Goal: Task Accomplishment & Management: Manage account settings

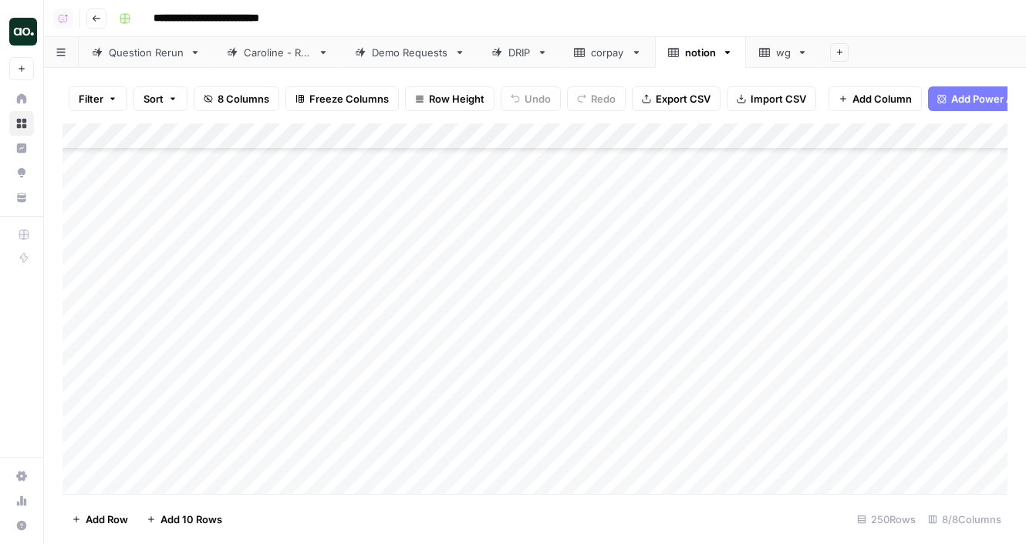
scroll to position [1267, 0]
click at [779, 49] on div "wg" at bounding box center [783, 52] width 15 height 15
drag, startPoint x: 340, startPoint y: 134, endPoint x: 432, endPoint y: 133, distance: 91.8
click at [434, 133] on div "Add Column" at bounding box center [534, 308] width 945 height 370
click at [387, 57] on div "Demo Requests" at bounding box center [410, 52] width 76 height 15
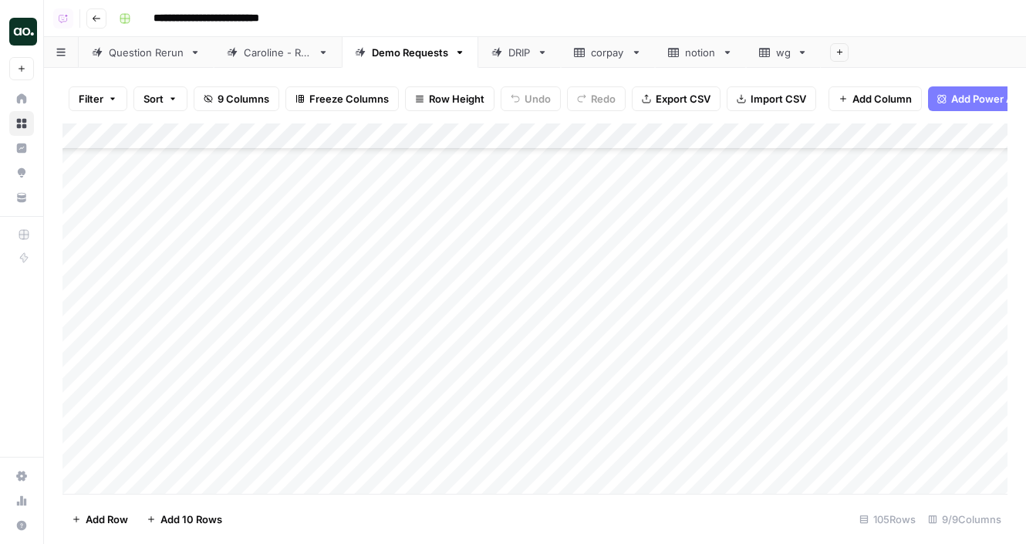
scroll to position [2434, 0]
click at [673, 350] on div "Add Column" at bounding box center [534, 308] width 945 height 370
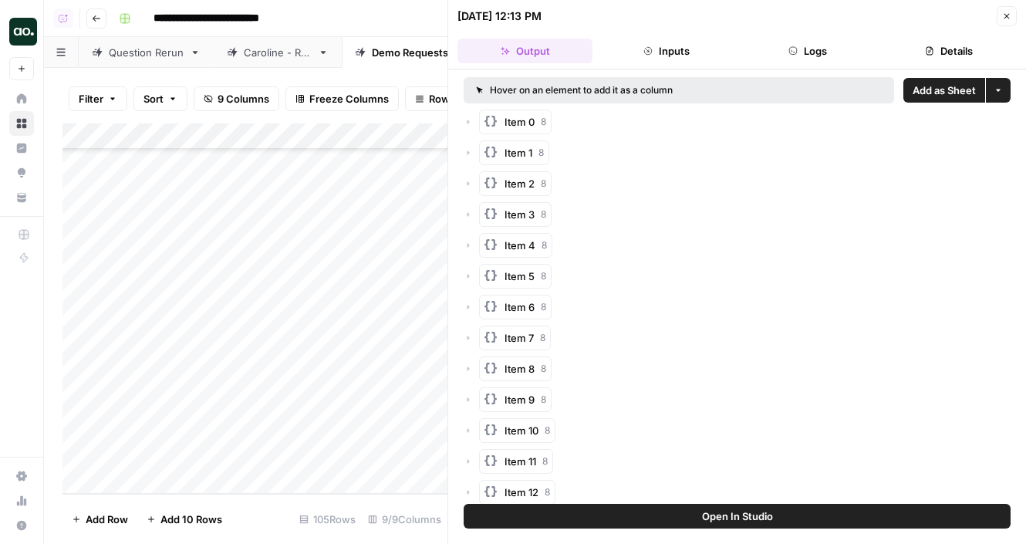
click at [930, 88] on span "Add as Sheet" at bounding box center [944, 90] width 63 height 15
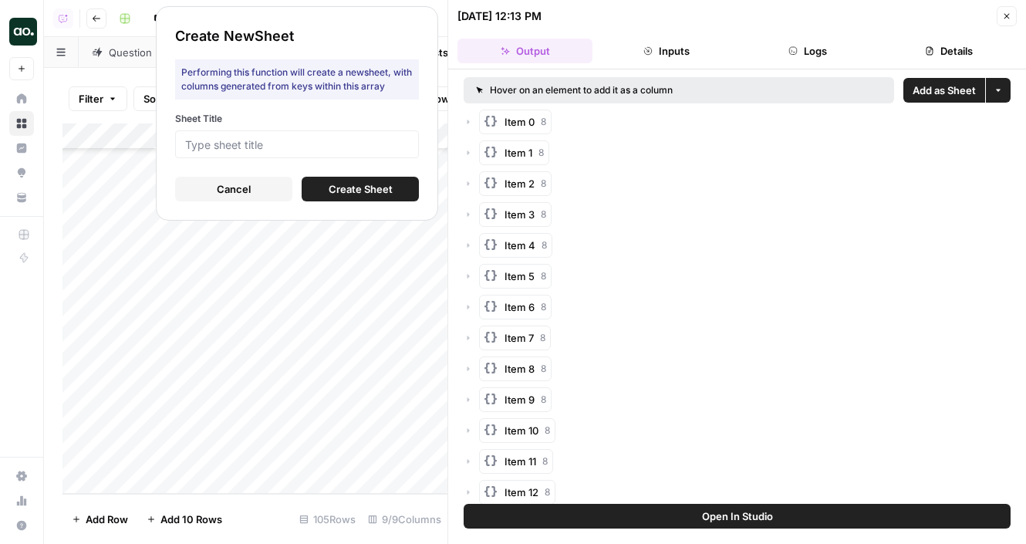
click at [380, 154] on div at bounding box center [297, 144] width 244 height 28
click at [378, 137] on div at bounding box center [297, 144] width 244 height 28
click at [322, 146] on input "Sheet Title" at bounding box center [297, 144] width 224 height 14
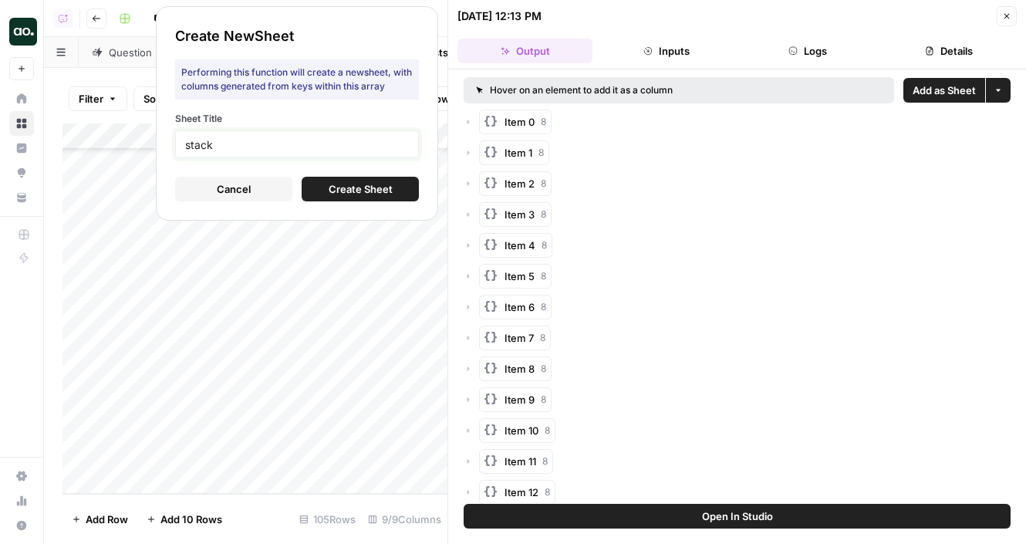
type input "stack"
click at [335, 189] on span "Create Sheet" at bounding box center [361, 188] width 64 height 15
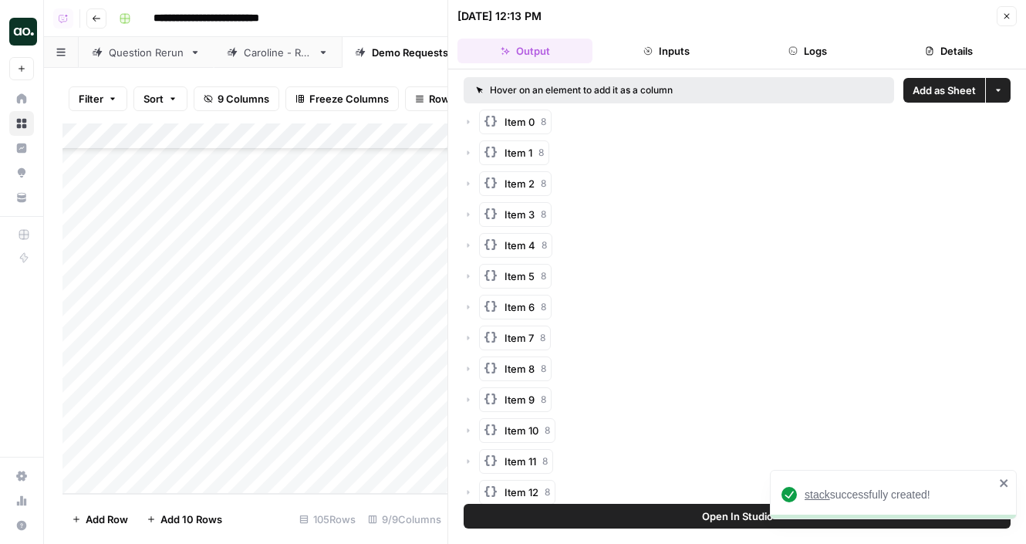
click at [825, 492] on span "stack" at bounding box center [817, 494] width 25 height 12
click at [1003, 20] on icon "button" at bounding box center [1006, 16] width 9 height 9
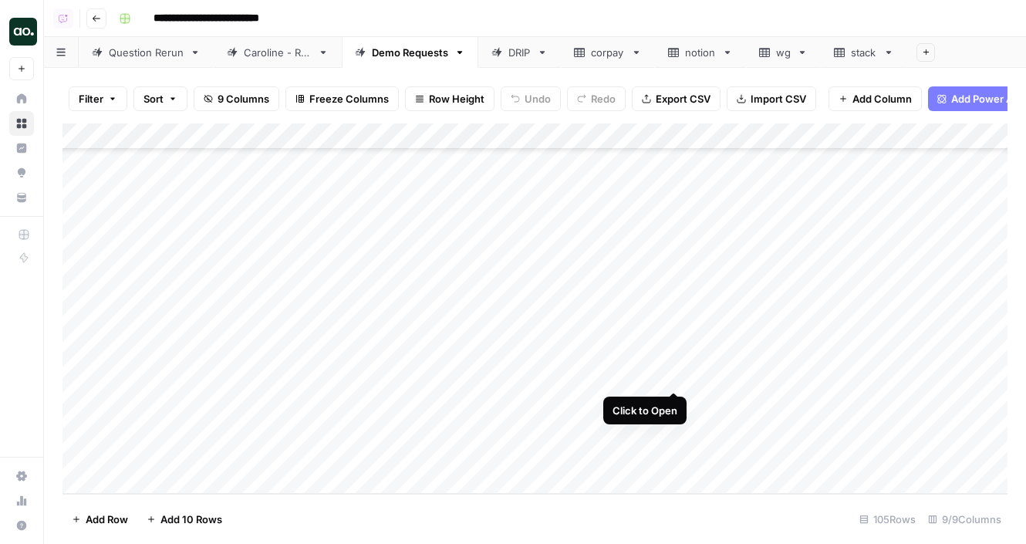
click at [672, 375] on div "Add Column" at bounding box center [534, 308] width 945 height 370
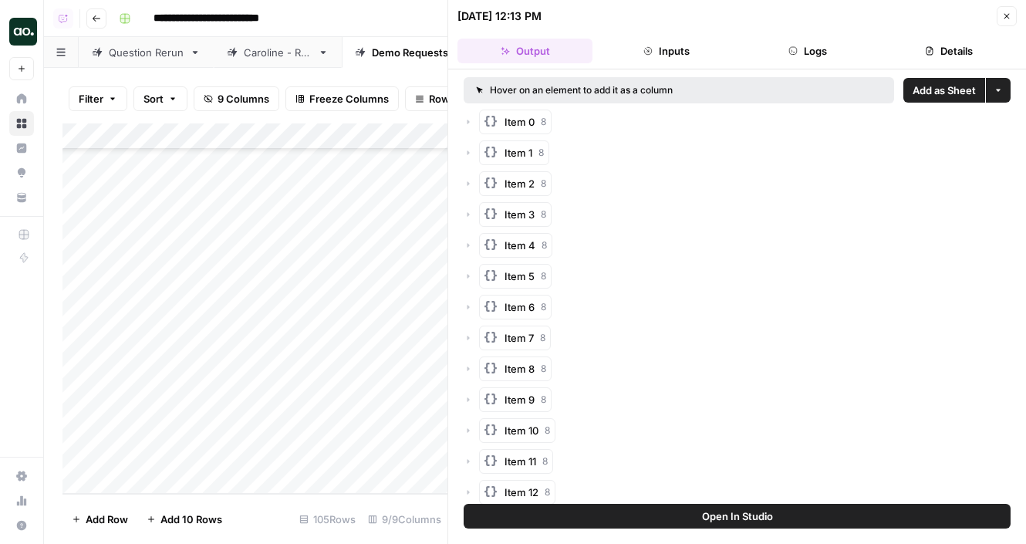
click at [939, 94] on span "Add as Sheet" at bounding box center [944, 90] width 63 height 15
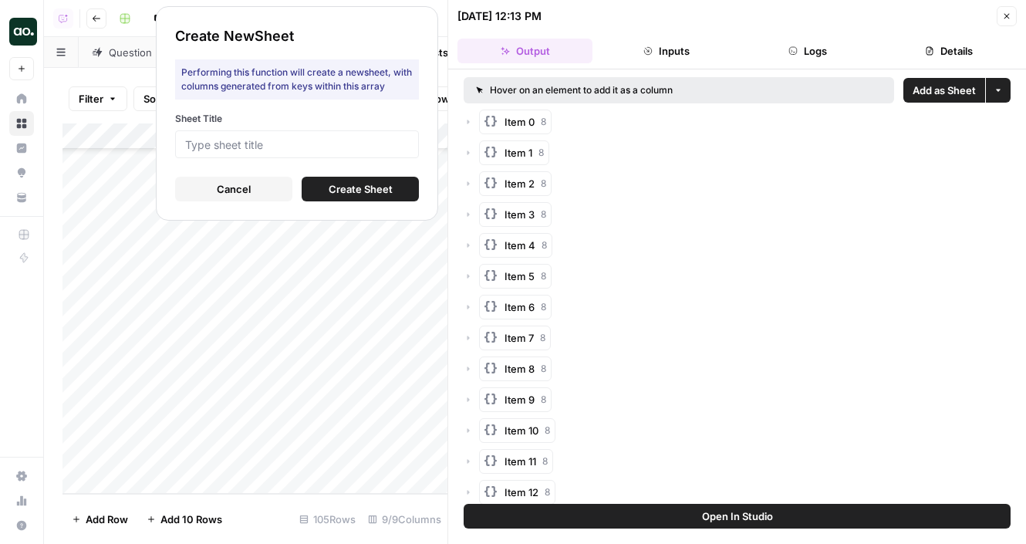
click at [410, 141] on div at bounding box center [297, 144] width 244 height 28
click at [373, 143] on input "Sheet Title" at bounding box center [297, 144] width 224 height 14
type input "jgw"
click at [381, 181] on span "Create Sheet" at bounding box center [361, 188] width 64 height 15
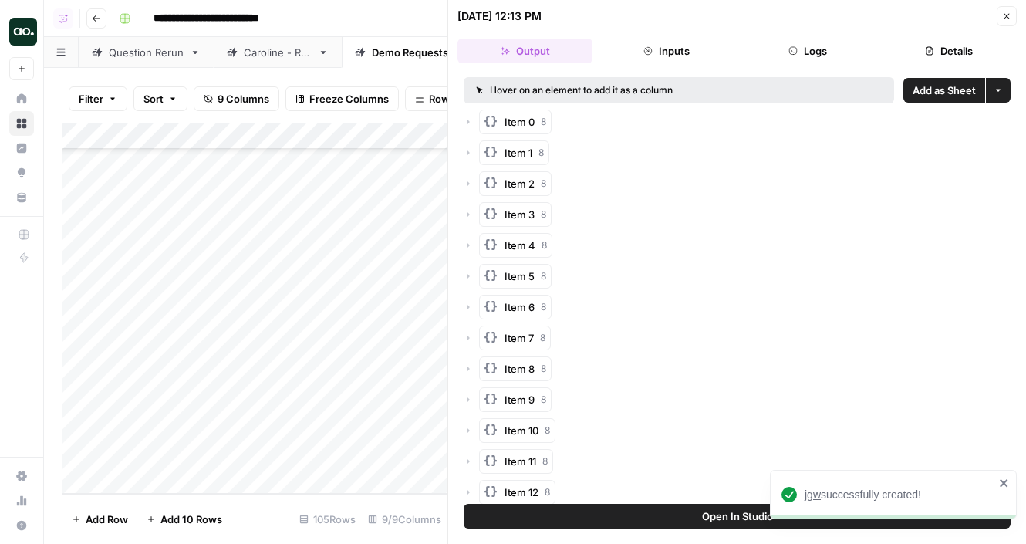
click at [811, 494] on span "jgw" at bounding box center [813, 494] width 16 height 12
click at [1007, 15] on icon "button" at bounding box center [1006, 16] width 9 height 9
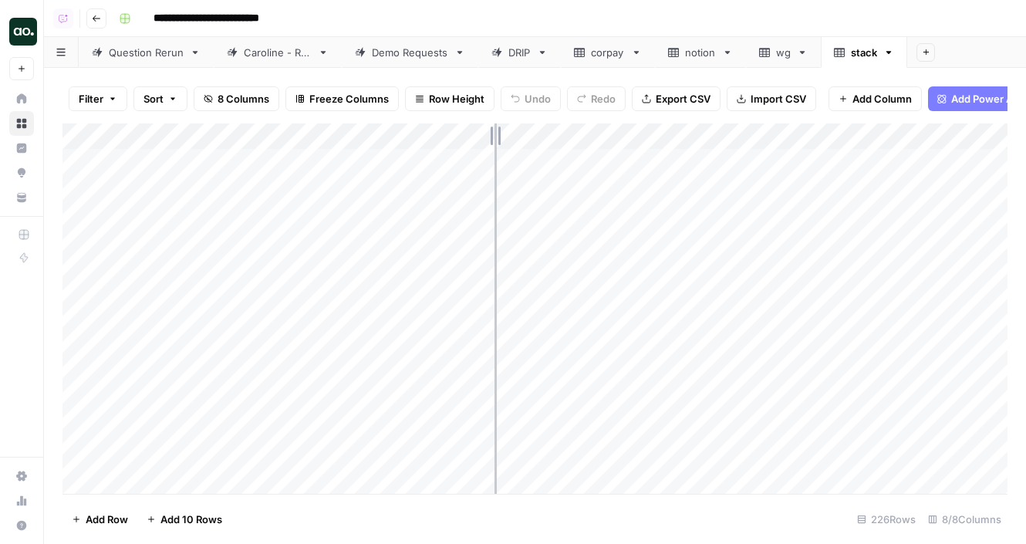
drag, startPoint x: 337, startPoint y: 138, endPoint x: 508, endPoint y: 135, distance: 171.3
click at [508, 136] on div "Add Column" at bounding box center [534, 308] width 945 height 370
drag, startPoint x: 508, startPoint y: 135, endPoint x: 481, endPoint y: 135, distance: 27.0
click at [481, 135] on div "Add Column" at bounding box center [534, 308] width 945 height 370
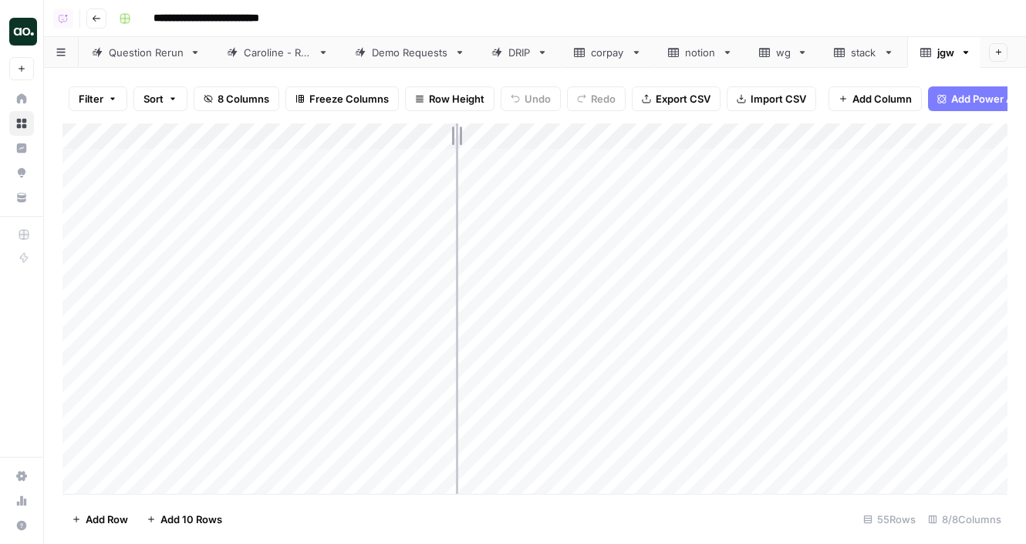
drag, startPoint x: 339, startPoint y: 136, endPoint x: 464, endPoint y: 135, distance: 125.7
click at [464, 135] on div "Add Column" at bounding box center [534, 308] width 945 height 370
drag, startPoint x: 464, startPoint y: 133, endPoint x: 450, endPoint y: 133, distance: 13.9
click at [450, 133] on div "Add Column" at bounding box center [534, 308] width 945 height 370
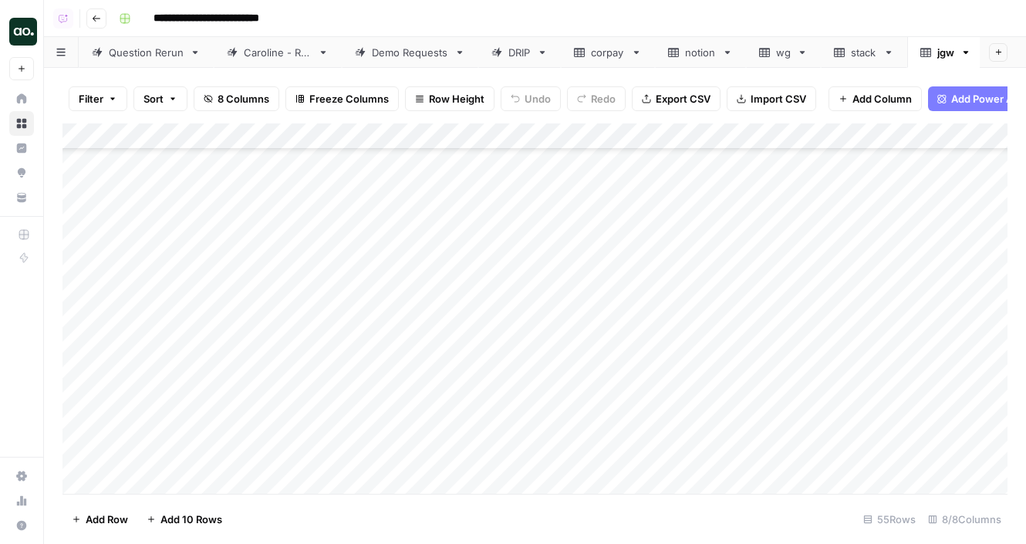
click at [81, 288] on div "Add Column" at bounding box center [534, 308] width 945 height 370
click at [105, 523] on span "Delete 1 Row" at bounding box center [103, 518] width 62 height 15
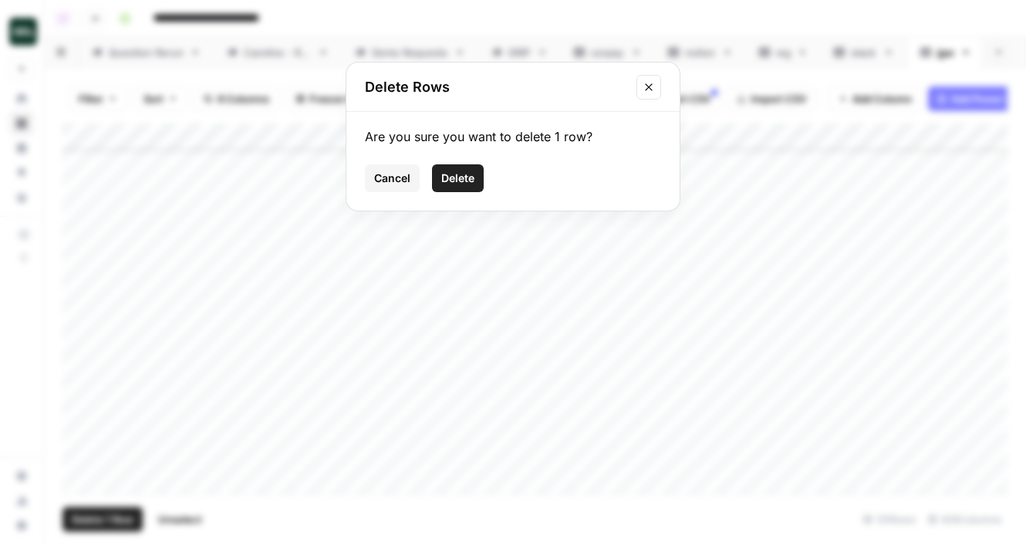
click at [470, 177] on span "Delete" at bounding box center [457, 177] width 33 height 15
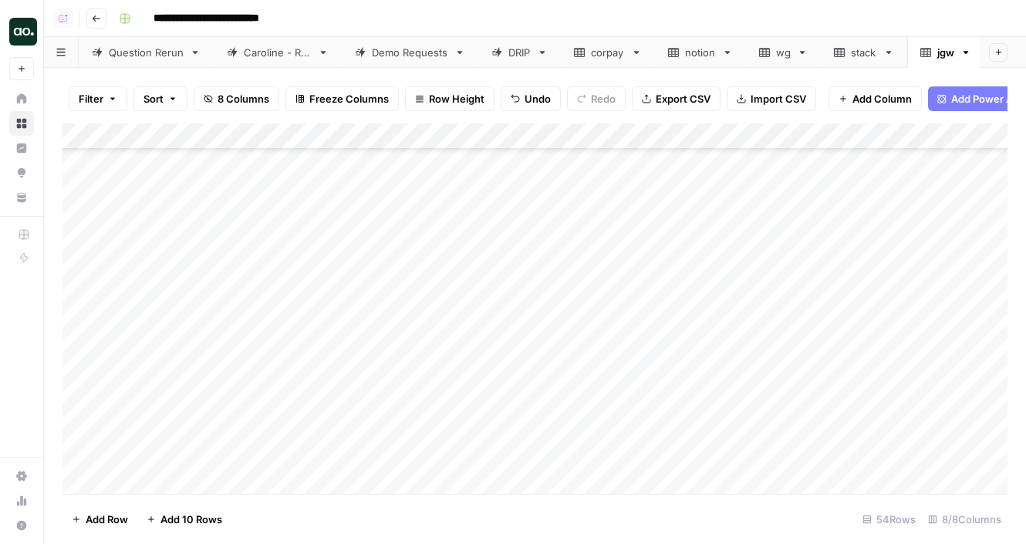
scroll to position [374, 0]
click at [87, 342] on div "Add Column" at bounding box center [534, 308] width 945 height 370
click at [96, 521] on span "Delete 1 Row" at bounding box center [103, 518] width 62 height 15
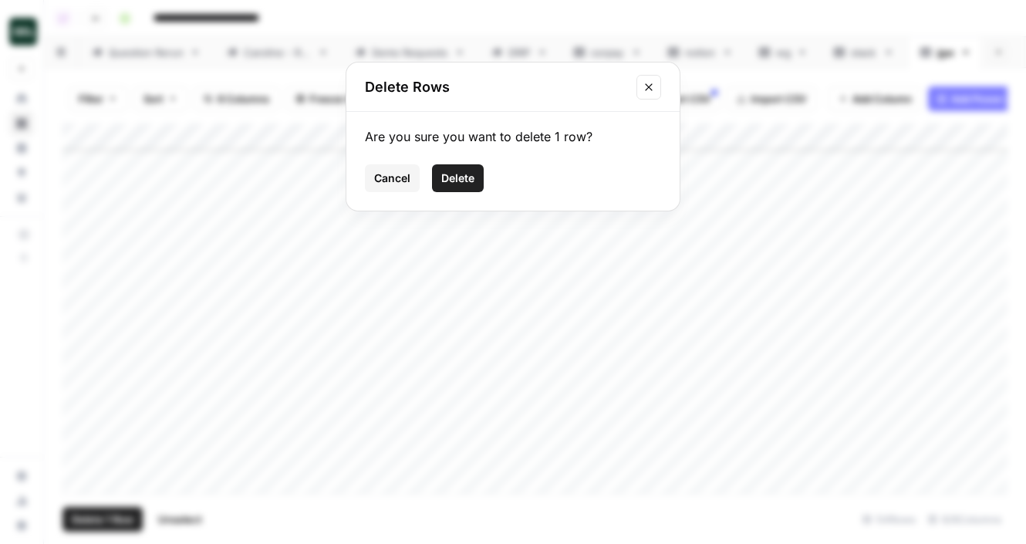
click at [461, 177] on span "Delete" at bounding box center [457, 177] width 33 height 15
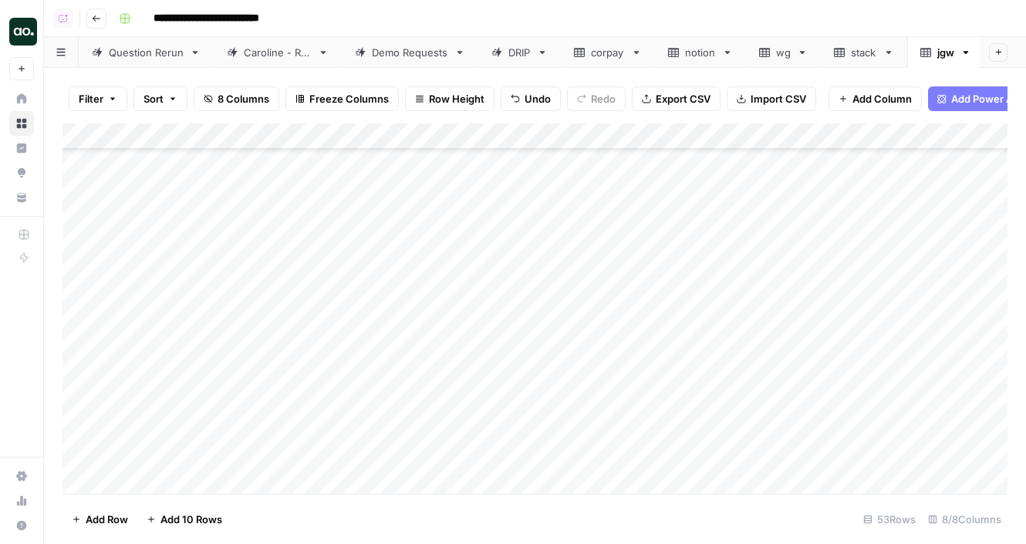
scroll to position [0, 0]
click at [228, 123] on div "Add Column" at bounding box center [534, 308] width 945 height 370
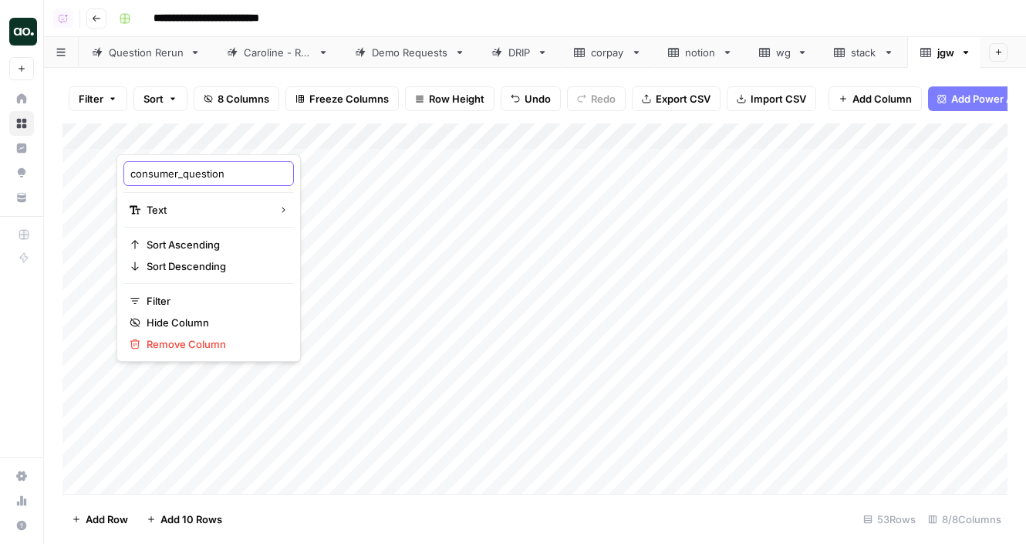
drag, startPoint x: 184, startPoint y: 172, endPoint x: 117, endPoint y: 176, distance: 67.2
click at [117, 176] on div "consumer_question Text Sort Ascending Sort Descending Filter Hide Column Remove…" at bounding box center [208, 257] width 184 height 207
type input "question"
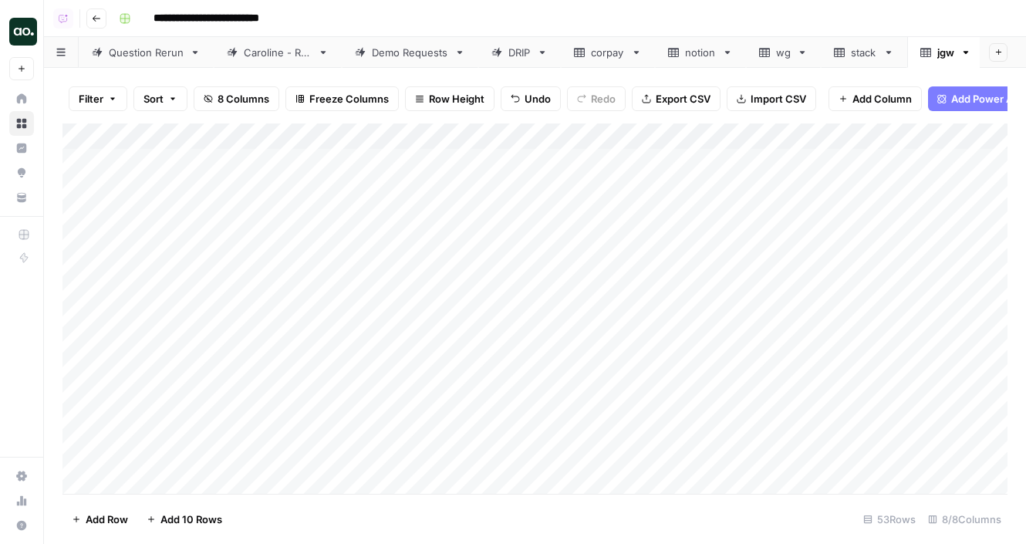
click at [670, 106] on button "Export CSV" at bounding box center [676, 98] width 89 height 25
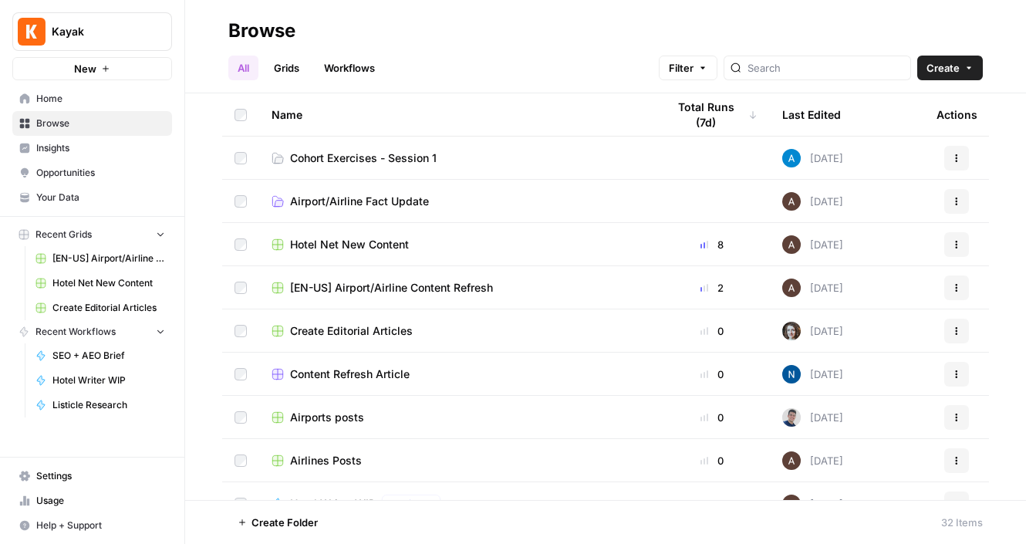
click at [400, 157] on span "Cohort Exercises - Session 1" at bounding box center [363, 157] width 147 height 15
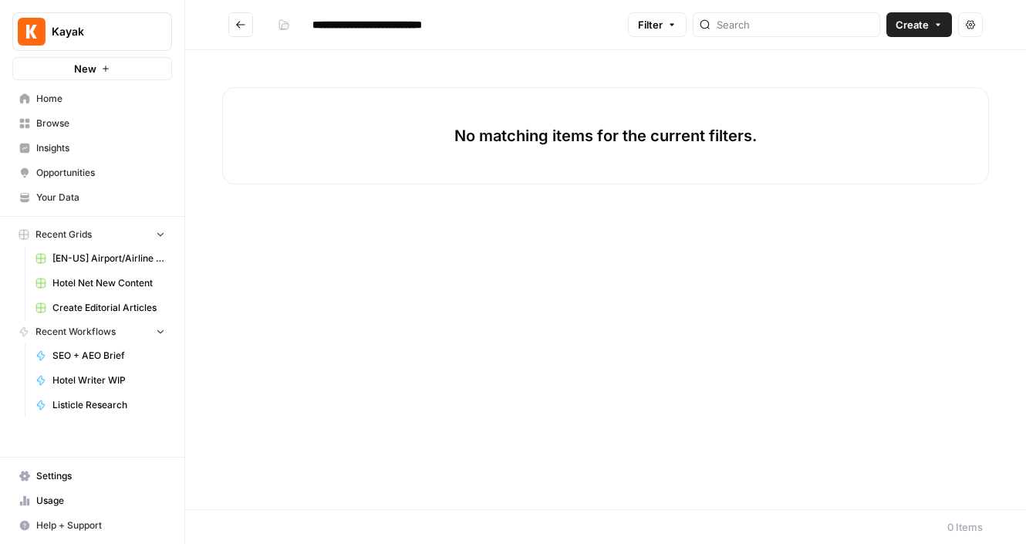
click at [234, 29] on button "Go back" at bounding box center [240, 24] width 25 height 25
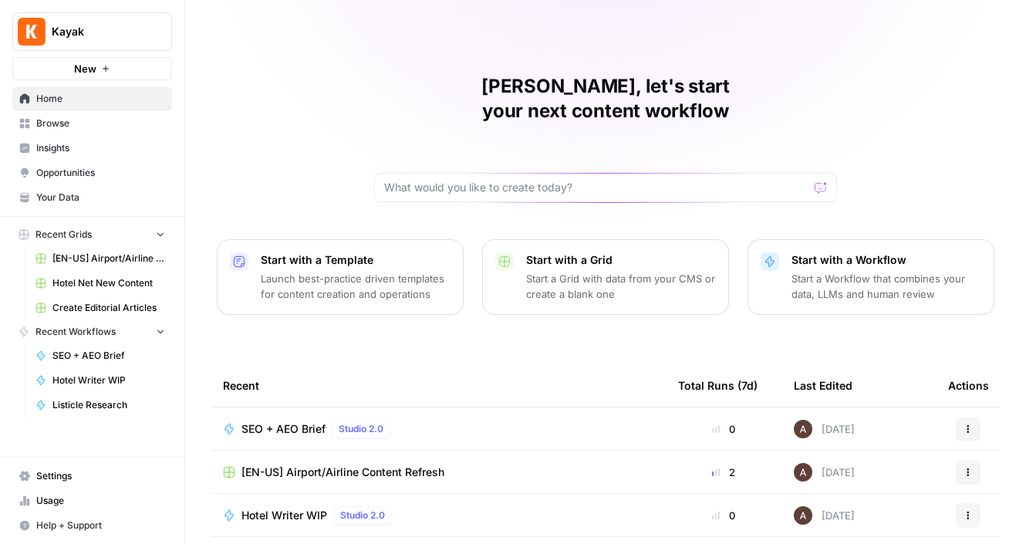
click at [67, 481] on span "Settings" at bounding box center [100, 476] width 129 height 14
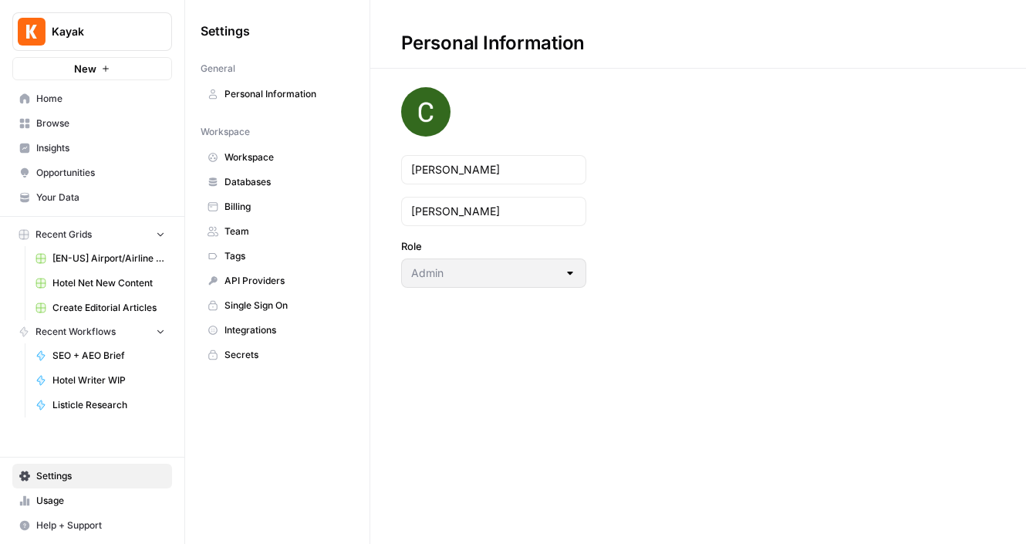
click at [235, 228] on span "Team" at bounding box center [285, 231] width 123 height 14
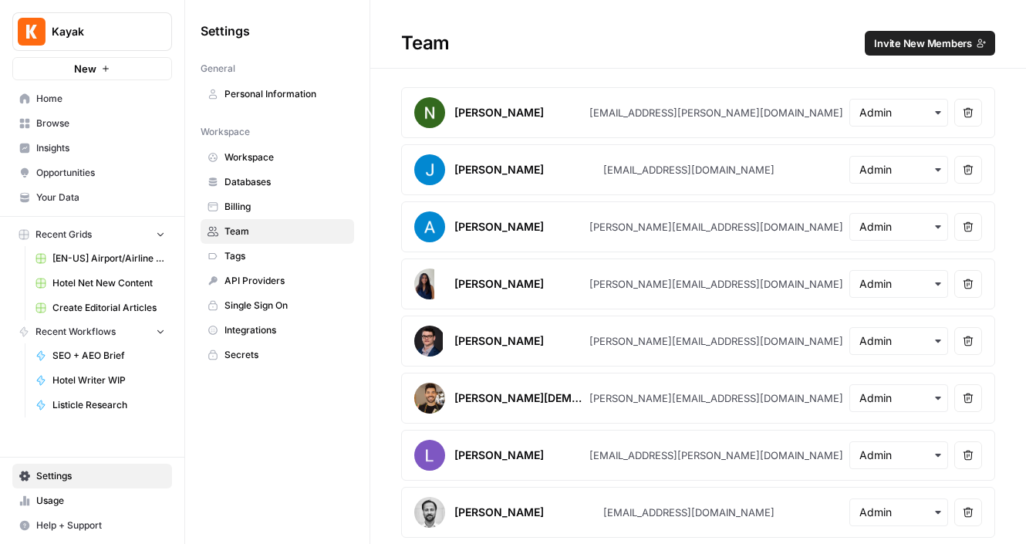
click at [925, 45] on span "Invite New Members" at bounding box center [923, 42] width 98 height 15
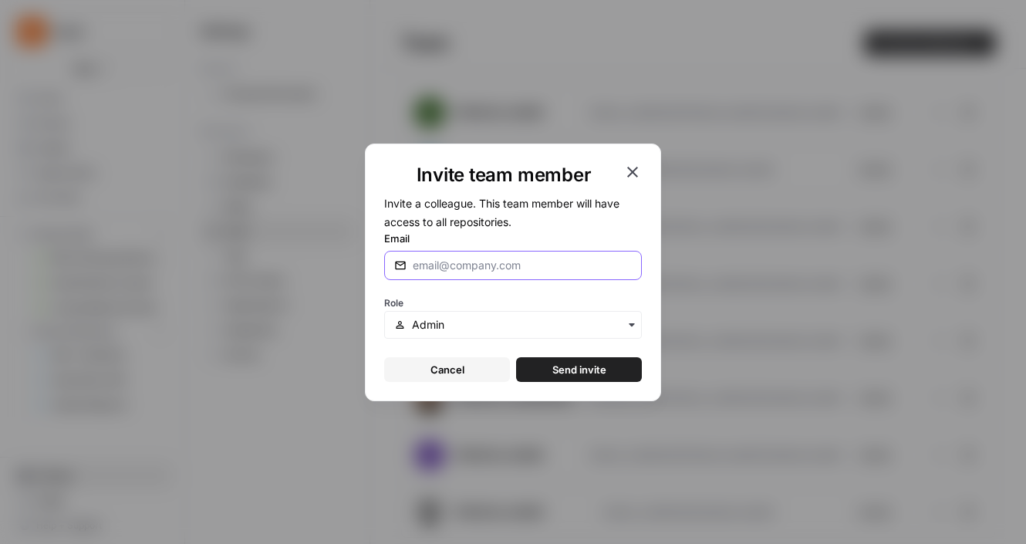
click at [502, 261] on input "Email" at bounding box center [522, 265] width 219 height 15
paste input "[PERSON_NAME][EMAIL_ADDRESS][DOMAIN_NAME]"
type input "[PERSON_NAME][EMAIL_ADDRESS][DOMAIN_NAME]"
click at [382, 292] on div "Invite team member Invite a colleague. This team member will have access to all…" at bounding box center [513, 272] width 296 height 258
click at [435, 315] on div "button" at bounding box center [513, 325] width 258 height 28
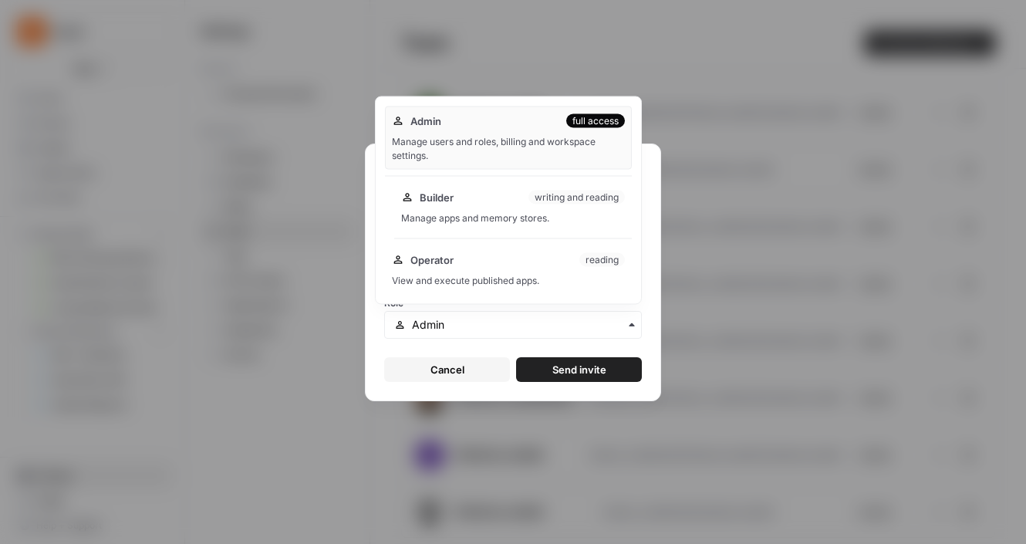
click at [469, 206] on div "Builder writing and reading Manage apps and memory stores." at bounding box center [513, 207] width 238 height 49
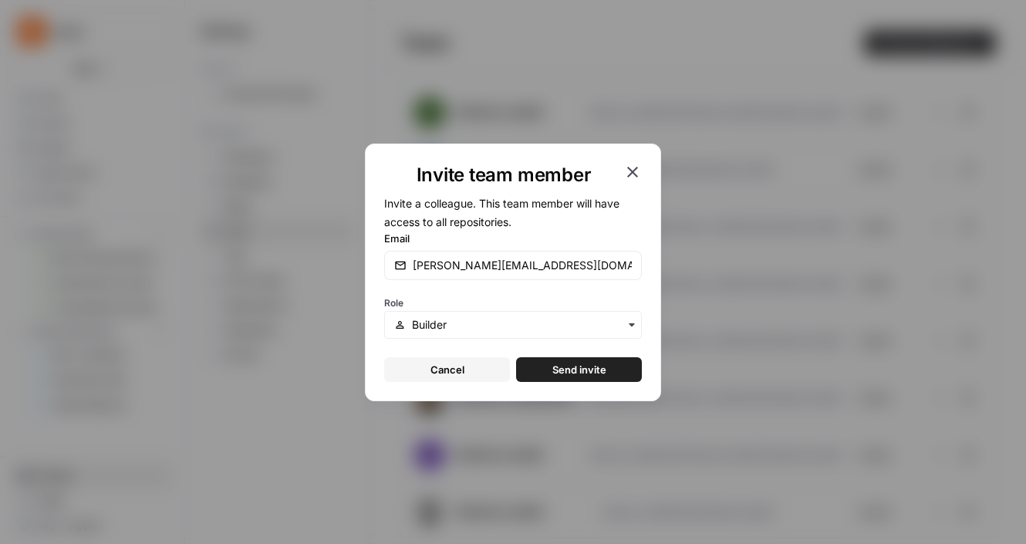
click at [568, 372] on span "Send invite" at bounding box center [579, 369] width 54 height 15
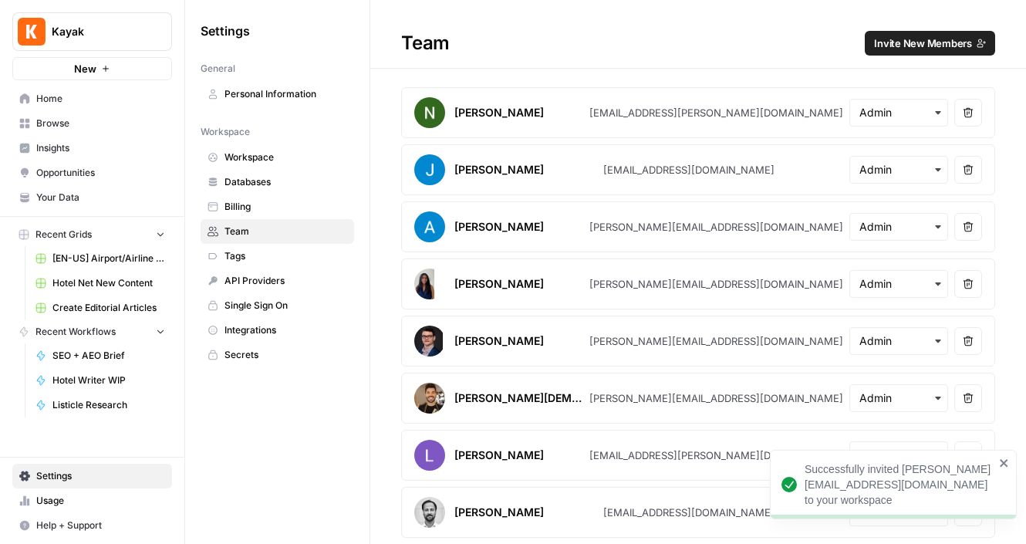
click at [934, 43] on span "Invite New Members" at bounding box center [923, 42] width 98 height 15
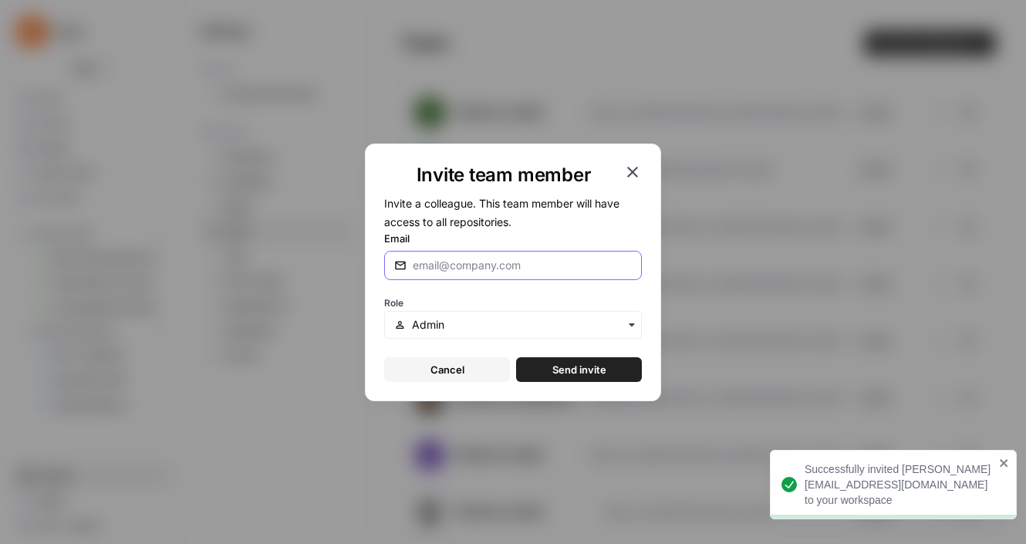
click at [462, 263] on input "Email" at bounding box center [522, 265] width 219 height 15
paste input "[PERSON_NAME][EMAIL_ADDRESS][DOMAIN_NAME] p"
type input "[EMAIL_ADDRESS][DOMAIN_NAME]"
click at [531, 218] on form "Invite a colleague. This team member will have access to all repositories. Emai…" at bounding box center [513, 288] width 258 height 188
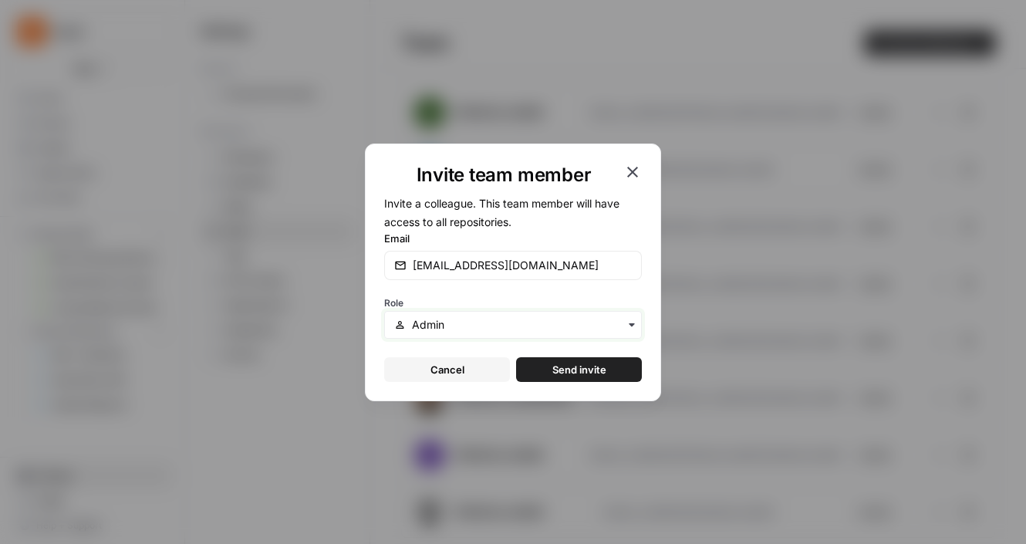
click at [464, 318] on input "text" at bounding box center [522, 324] width 220 height 15
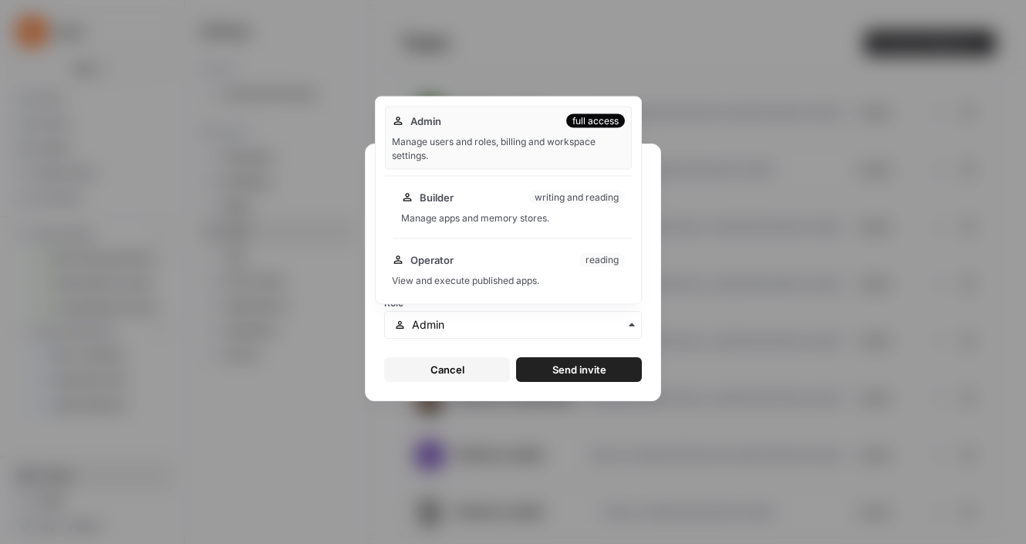
click at [477, 202] on div "Builder writing and reading" at bounding box center [513, 197] width 224 height 15
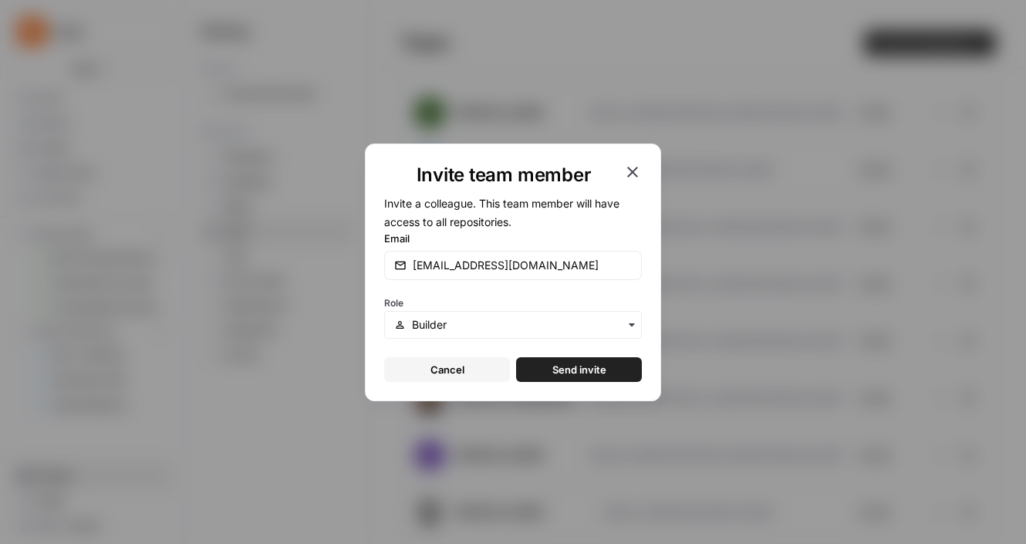
click at [588, 371] on span "Send invite" at bounding box center [579, 369] width 54 height 15
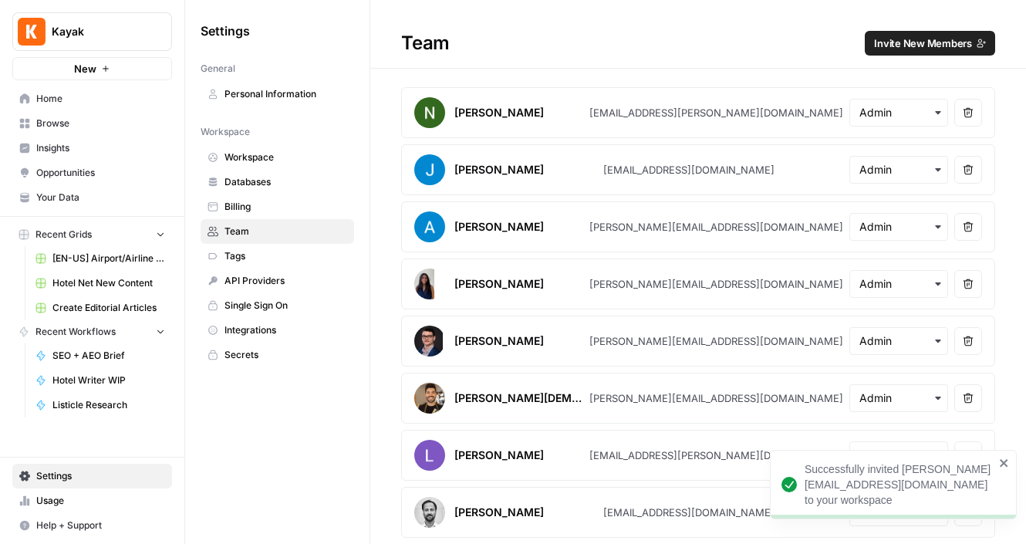
click at [884, 46] on span "Invite New Members" at bounding box center [923, 42] width 98 height 15
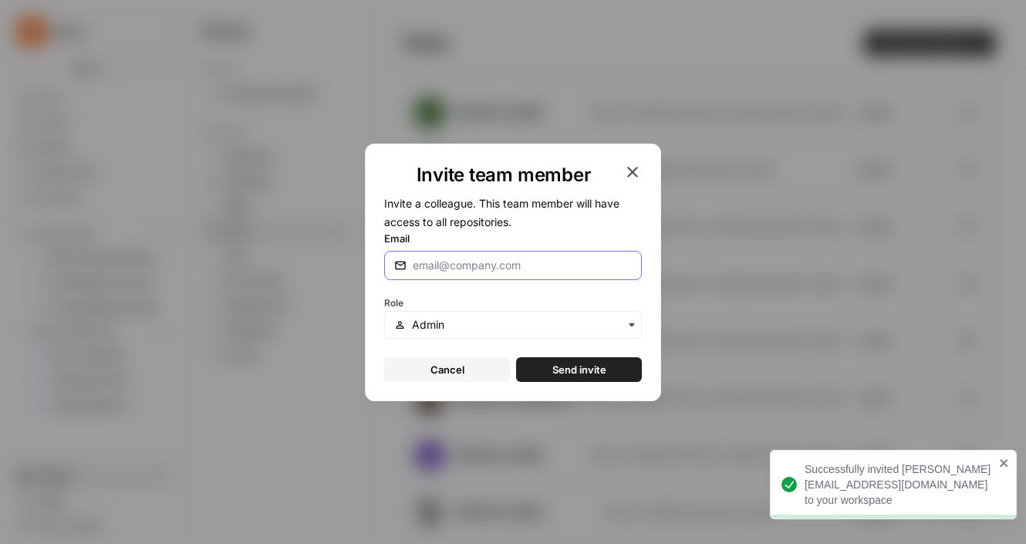
click at [478, 266] on input "Email" at bounding box center [522, 265] width 219 height 15
paste input "[EMAIL_ADDRESS][DOMAIN_NAME] T"
type input "[EMAIL_ADDRESS][DOMAIN_NAME]"
click at [561, 198] on span "Invite a colleague. This team member will have access to all repositories." at bounding box center [501, 213] width 235 height 32
click at [477, 326] on input "text" at bounding box center [522, 324] width 220 height 15
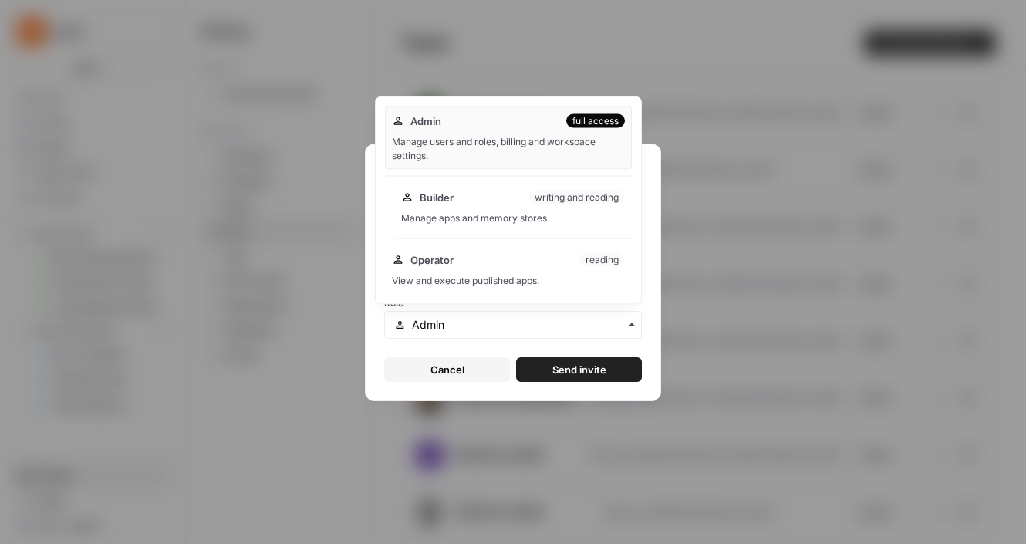
click at [467, 210] on div "Builder writing and reading Manage apps and memory stores." at bounding box center [513, 207] width 238 height 49
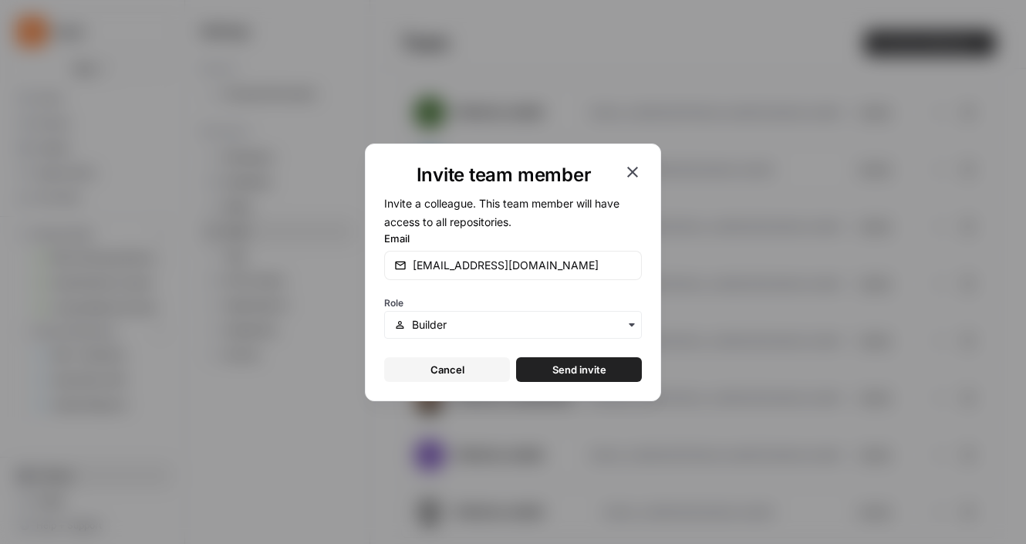
click at [570, 374] on span "Send invite" at bounding box center [579, 369] width 54 height 15
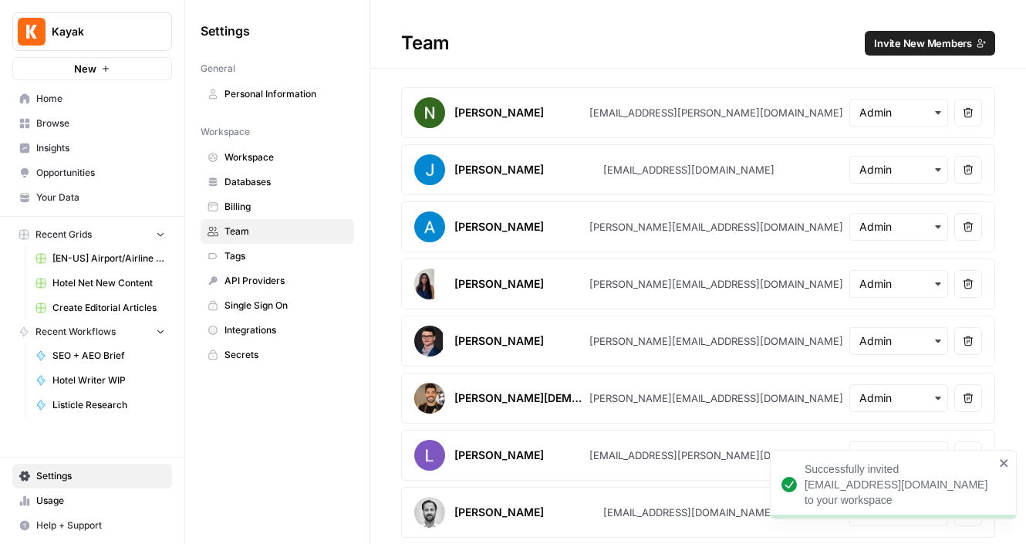
click at [891, 44] on span "Invite New Members" at bounding box center [923, 42] width 98 height 15
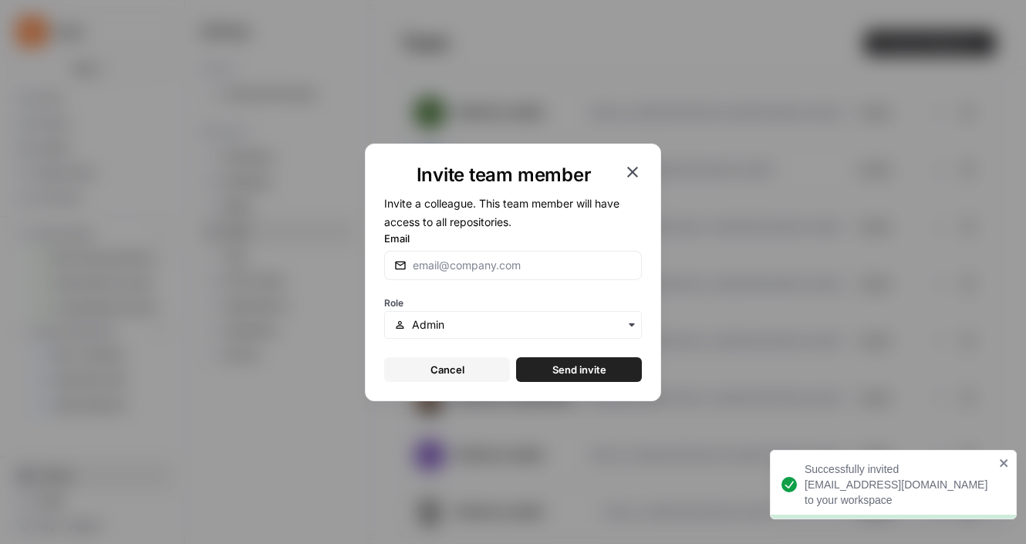
click at [492, 253] on div at bounding box center [513, 265] width 258 height 29
paste input "[EMAIL_ADDRESS][DOMAIN_NAME]"
type input "[EMAIL_ADDRESS][DOMAIN_NAME]"
click at [379, 310] on div "Invite team member Invite a colleague. This team member will have access to all…" at bounding box center [513, 272] width 296 height 258
click at [417, 322] on input "text" at bounding box center [522, 324] width 220 height 15
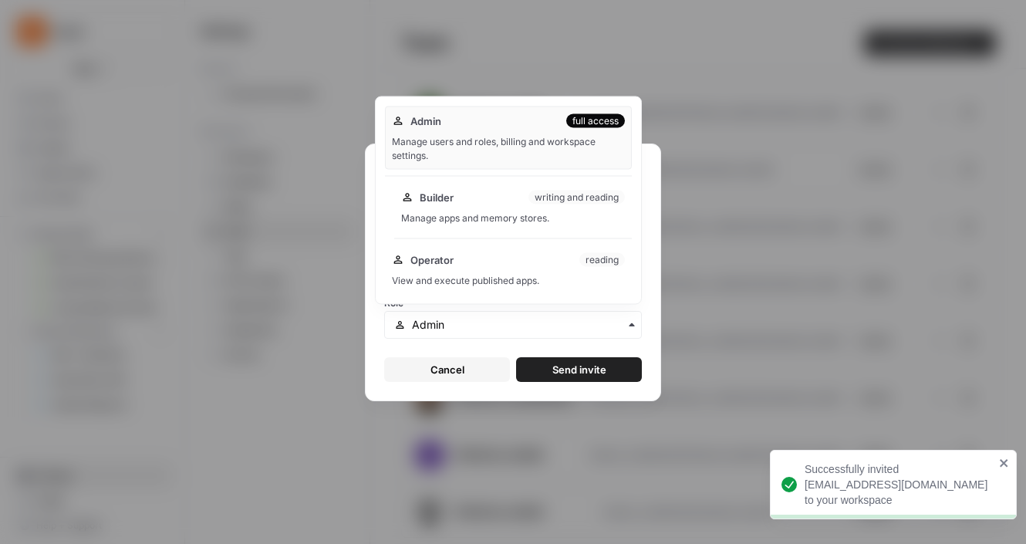
click at [474, 207] on div "Builder writing and reading Manage apps and memory stores." at bounding box center [513, 207] width 238 height 49
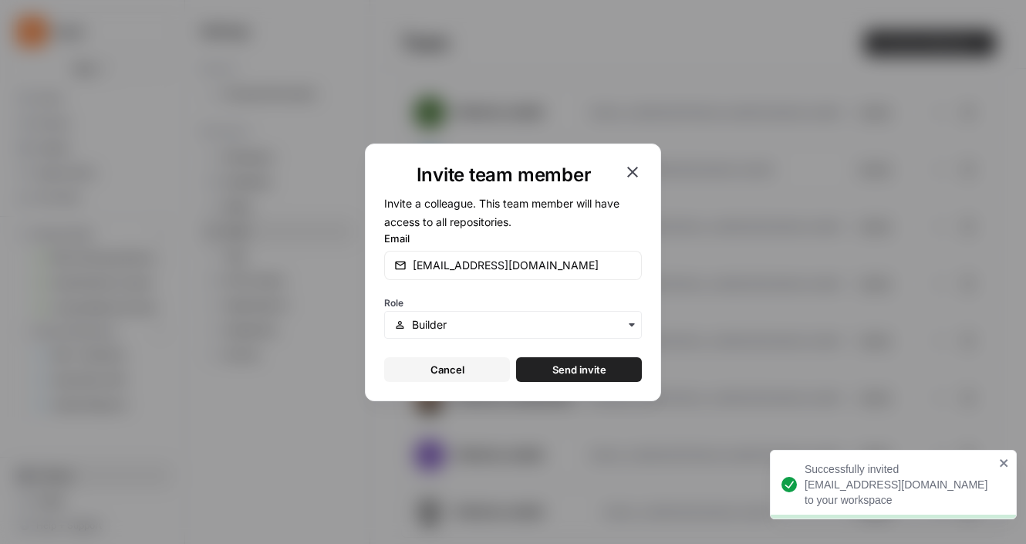
click at [568, 359] on button "Send invite" at bounding box center [579, 369] width 126 height 25
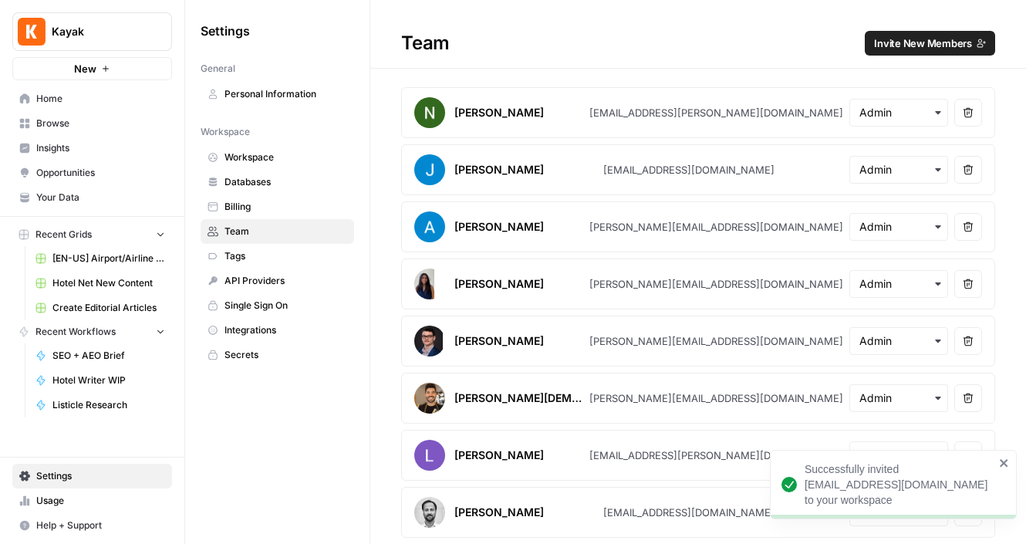
click at [899, 45] on span "Invite New Members" at bounding box center [923, 42] width 98 height 15
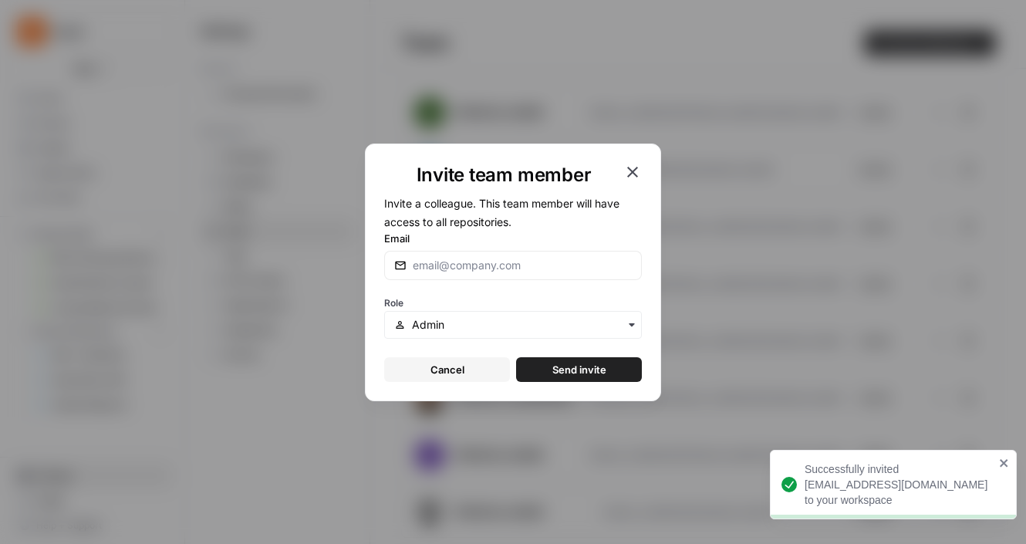
click at [521, 272] on div at bounding box center [513, 265] width 258 height 29
paste input "[EMAIL_ADDRESS][DOMAIN_NAME]"
type input "[EMAIL_ADDRESS][DOMAIN_NAME]"
click at [473, 335] on div "button" at bounding box center [513, 325] width 258 height 28
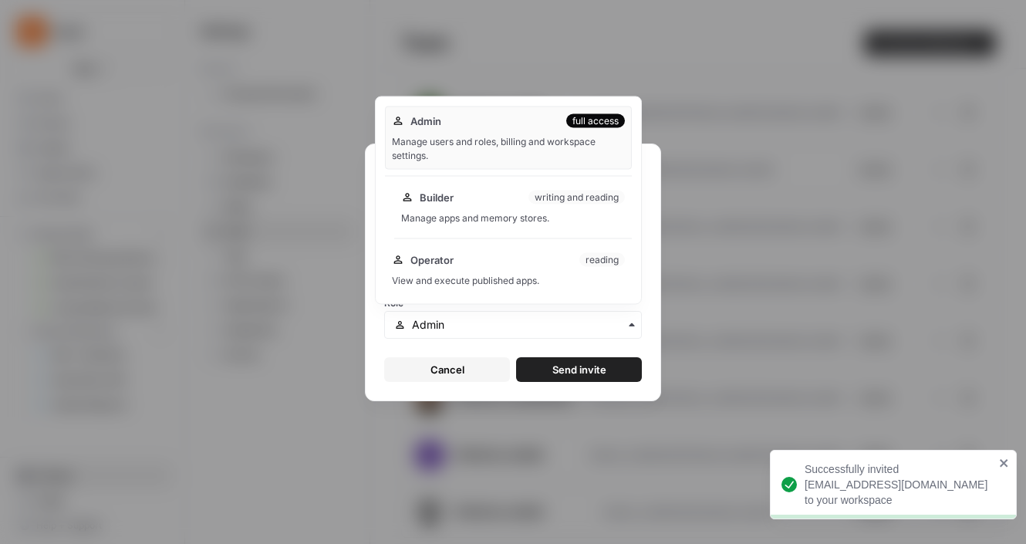
click at [470, 219] on div "Manage apps and memory stores." at bounding box center [513, 218] width 224 height 14
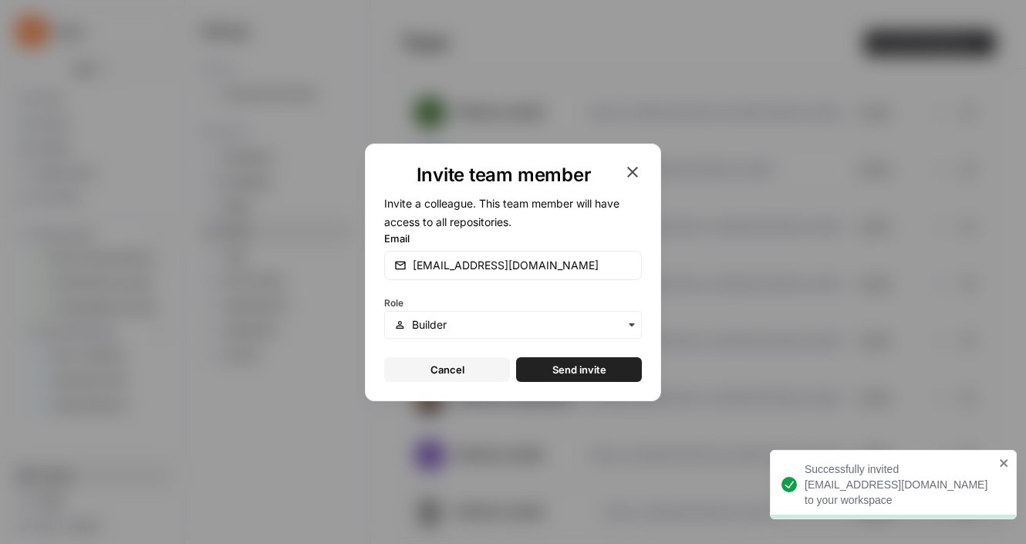
click at [579, 368] on span "Send invite" at bounding box center [579, 369] width 54 height 15
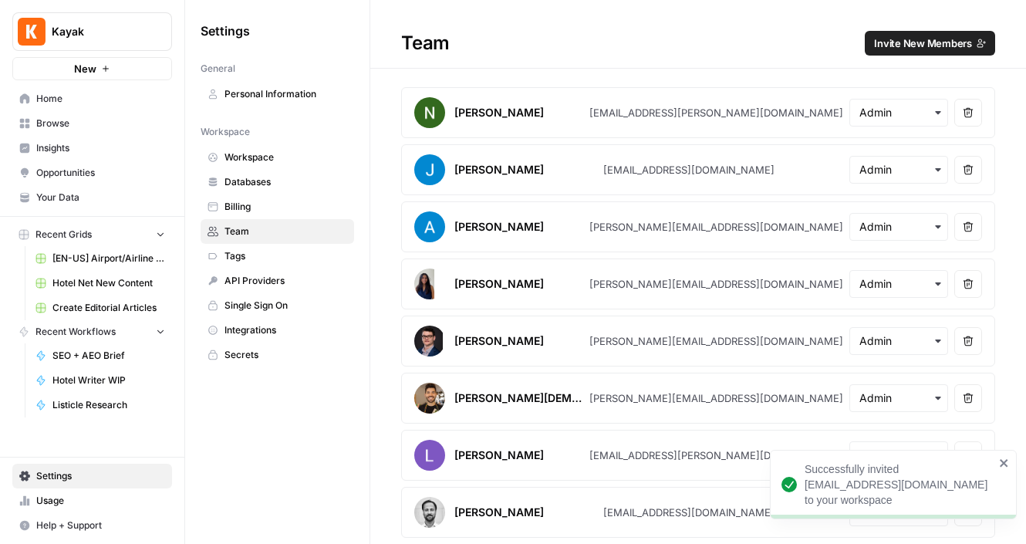
click at [900, 46] on span "Invite New Members" at bounding box center [923, 42] width 98 height 15
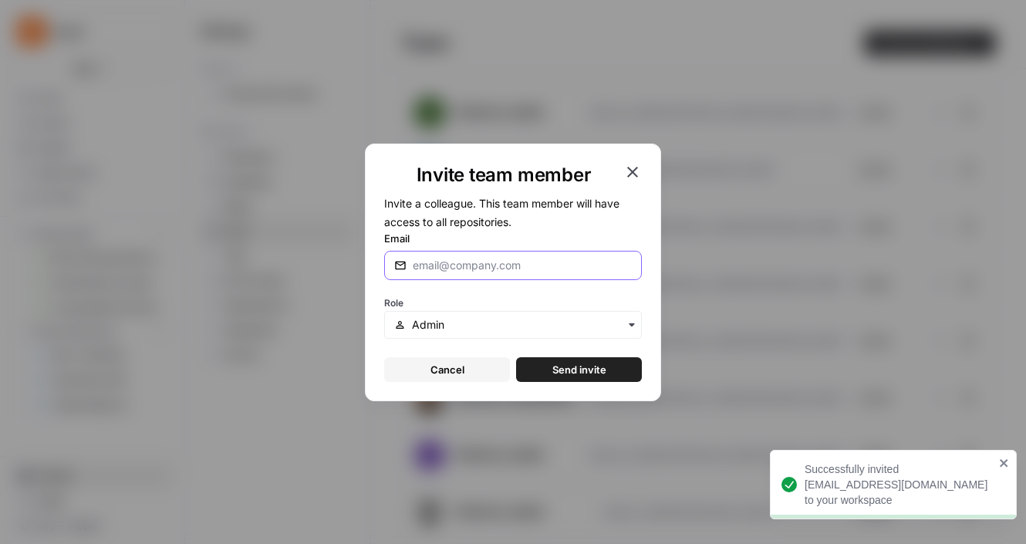
click at [459, 266] on input "Email" at bounding box center [522, 265] width 219 height 15
paste input "[EMAIL_ADDRESS][DOMAIN_NAME]"
type input "[EMAIL_ADDRESS][DOMAIN_NAME]"
click at [386, 295] on div "Role" at bounding box center [513, 315] width 258 height 46
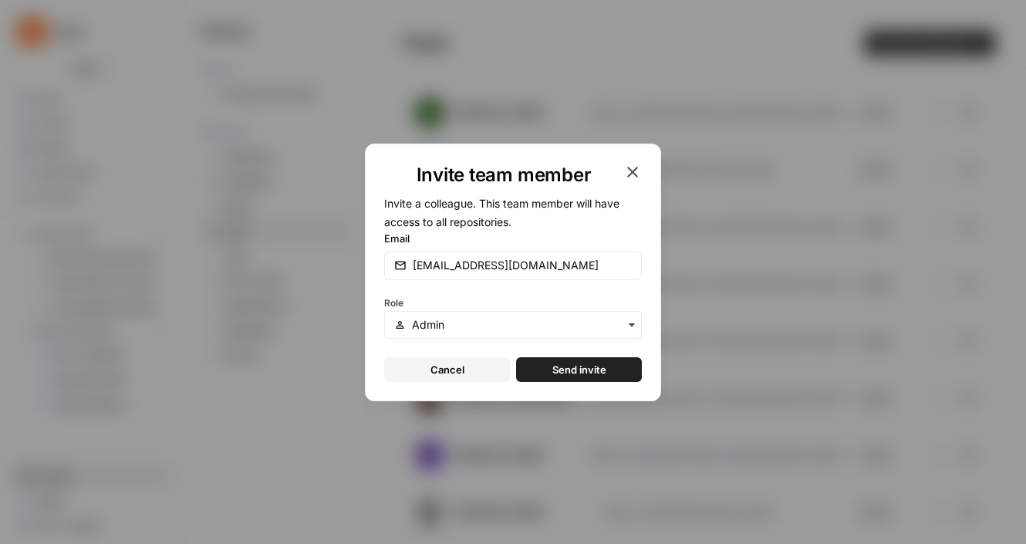
click at [410, 317] on div "button" at bounding box center [513, 325] width 258 height 28
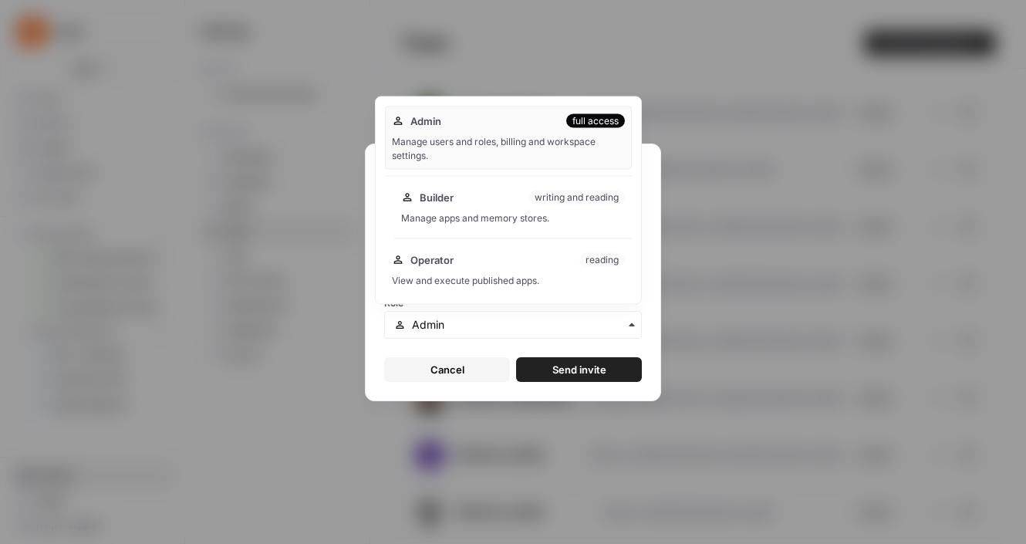
click at [483, 214] on div "Manage apps and memory stores." at bounding box center [513, 218] width 224 height 14
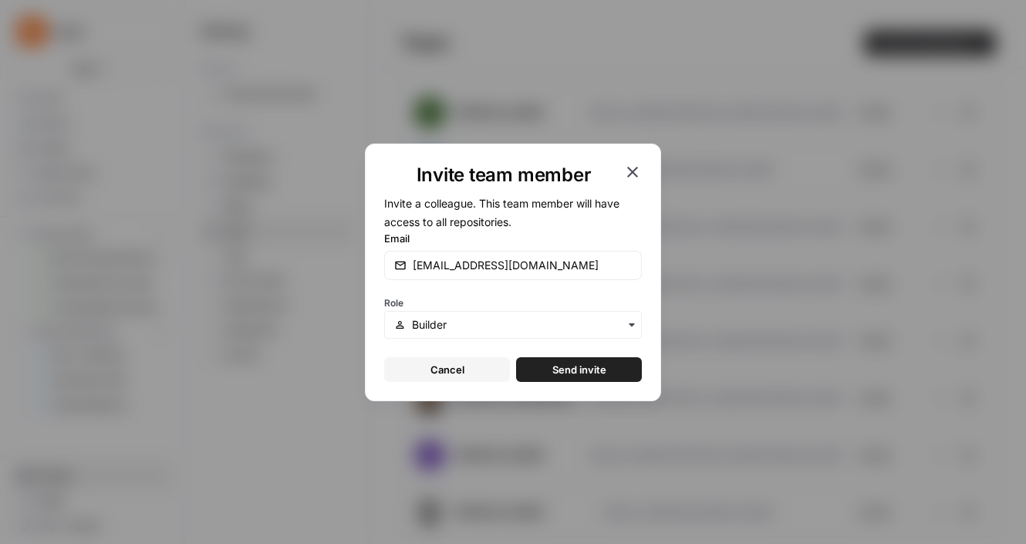
click at [575, 365] on span "Send invite" at bounding box center [579, 369] width 54 height 15
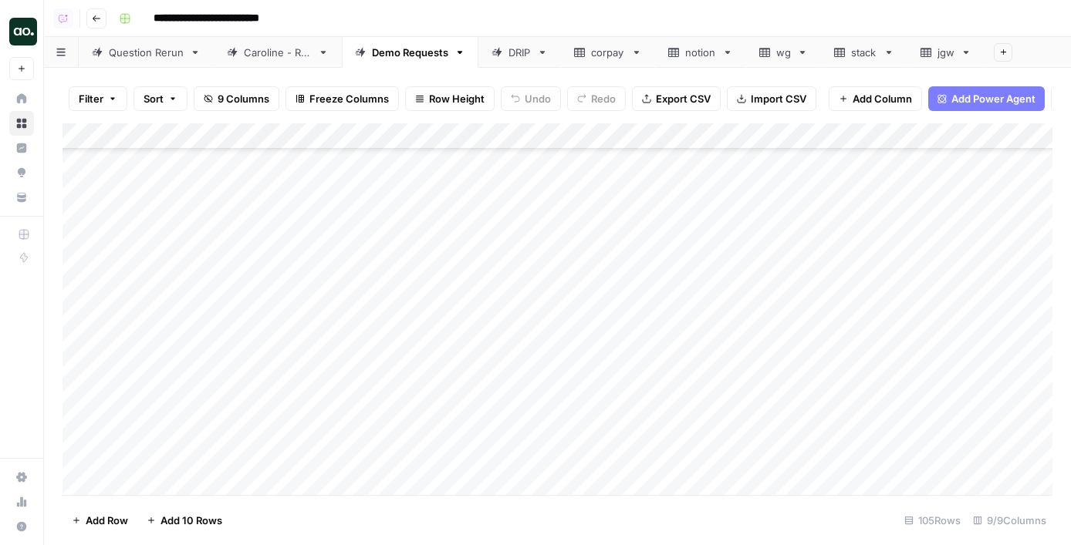
scroll to position [2433, 0]
click at [172, 454] on div "Add Column" at bounding box center [557, 309] width 990 height 372
click at [234, 459] on div "Add Column" at bounding box center [557, 309] width 990 height 372
click at [252, 459] on div "Add Column" at bounding box center [557, 309] width 990 height 372
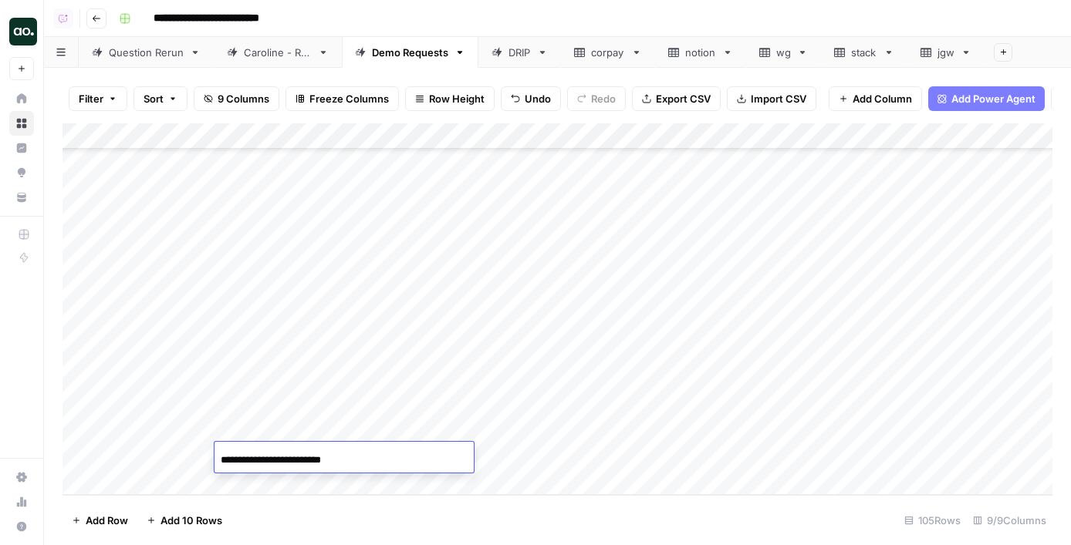
drag, startPoint x: 255, startPoint y: 461, endPoint x: 194, endPoint y: 458, distance: 61.0
click at [194, 458] on body "**********" at bounding box center [535, 272] width 1071 height 545
click at [357, 454] on input "**********" at bounding box center [344, 460] width 247 height 19
type input "**********"
click at [430, 431] on div "Add Column" at bounding box center [557, 309] width 990 height 372
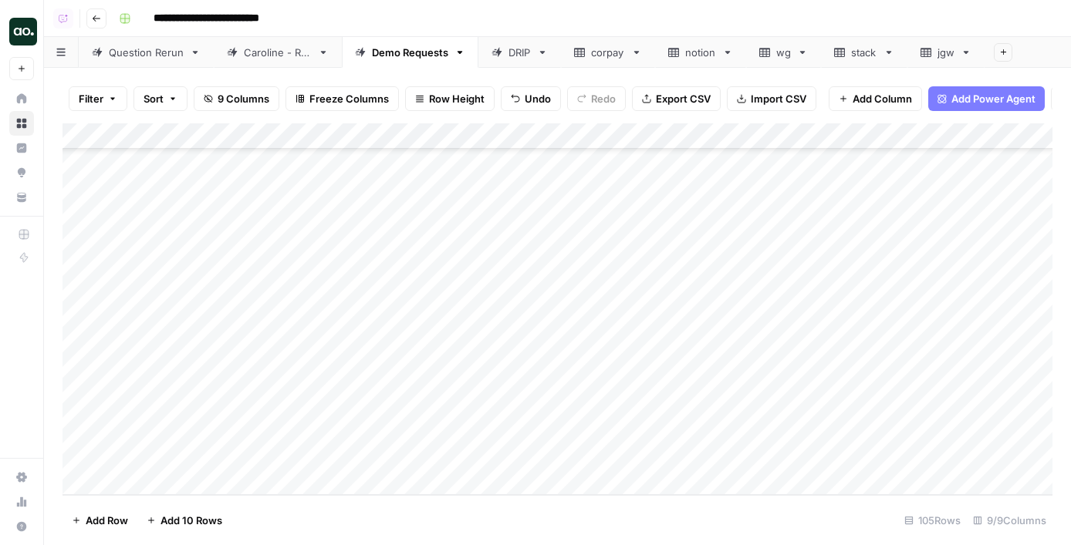
drag, startPoint x: 467, startPoint y: 441, endPoint x: 467, endPoint y: 454, distance: 13.1
click at [467, 456] on div "Add Column" at bounding box center [557, 309] width 990 height 372
click at [589, 459] on div "Add Column" at bounding box center [557, 309] width 990 height 372
click at [193, 518] on span "Add 10 Rows" at bounding box center [191, 520] width 62 height 15
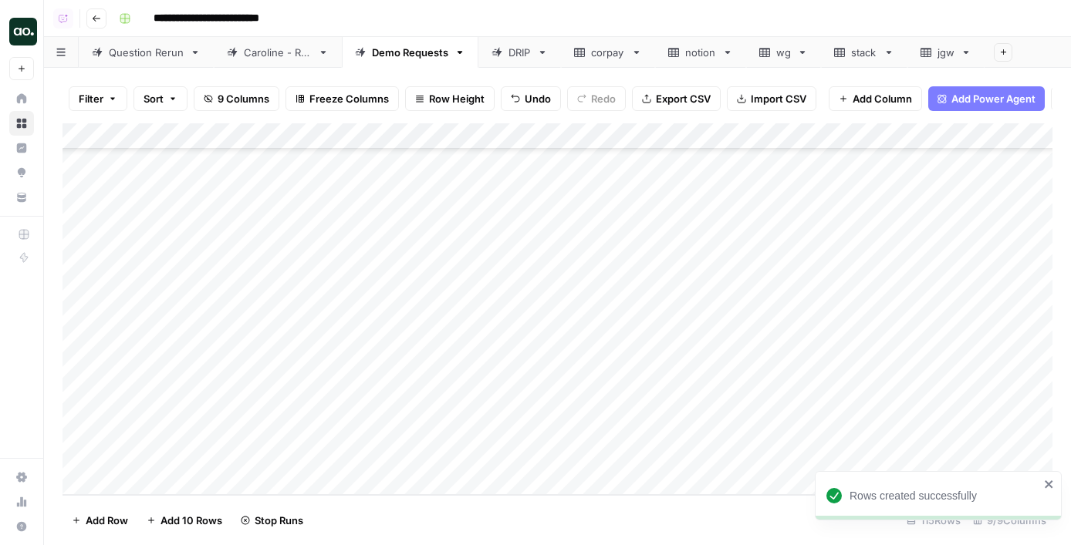
click at [396, 199] on div "Add Column" at bounding box center [557, 309] width 990 height 372
drag, startPoint x: 471, startPoint y: 205, endPoint x: 456, endPoint y: 453, distance: 248.0
click at [456, 453] on div "Add Column" at bounding box center [557, 309] width 990 height 372
